Goal: Task Accomplishment & Management: Use online tool/utility

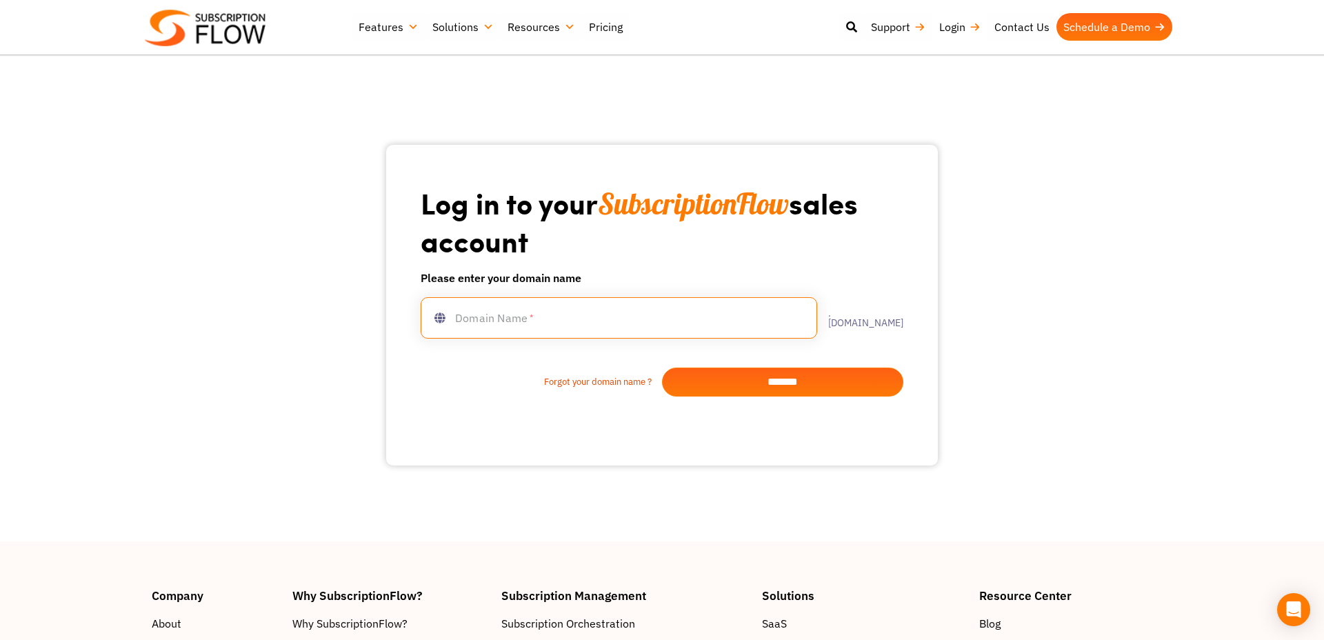
click at [537, 318] on input "text" at bounding box center [619, 317] width 396 height 41
type input "**********"
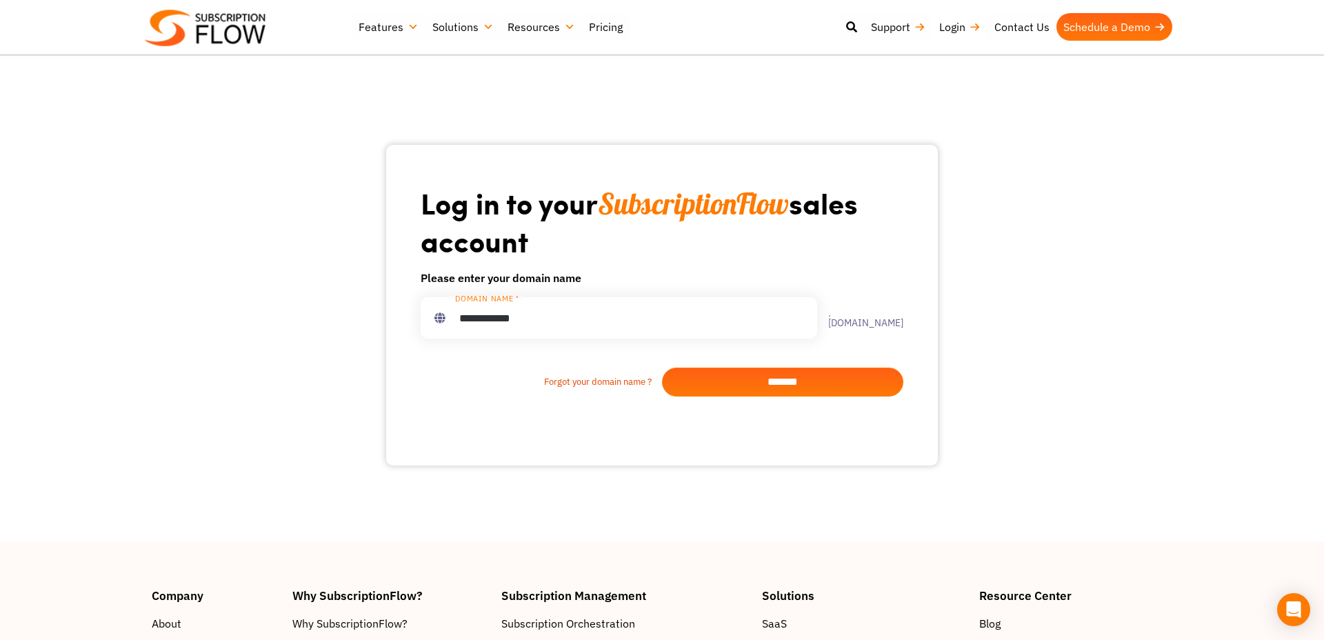
click at [809, 382] on input "*******" at bounding box center [782, 381] width 241 height 29
